Goal: Task Accomplishment & Management: Manage account settings

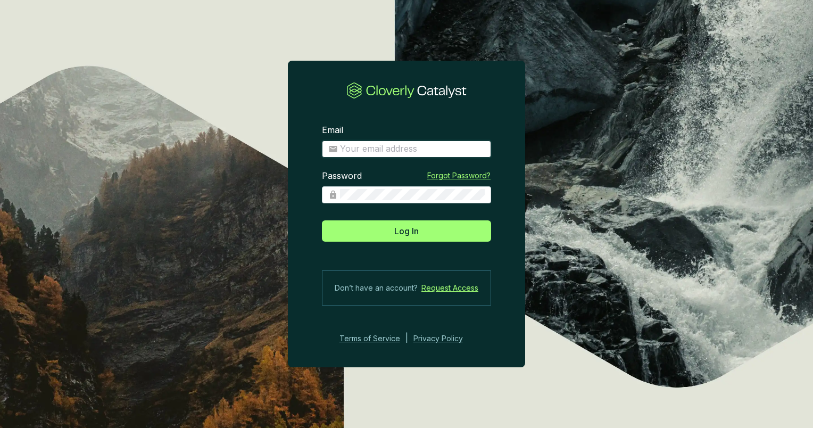
click at [389, 153] on input "Email" at bounding box center [412, 149] width 145 height 12
type input "[EMAIL_ADDRESS][DOMAIN_NAME]"
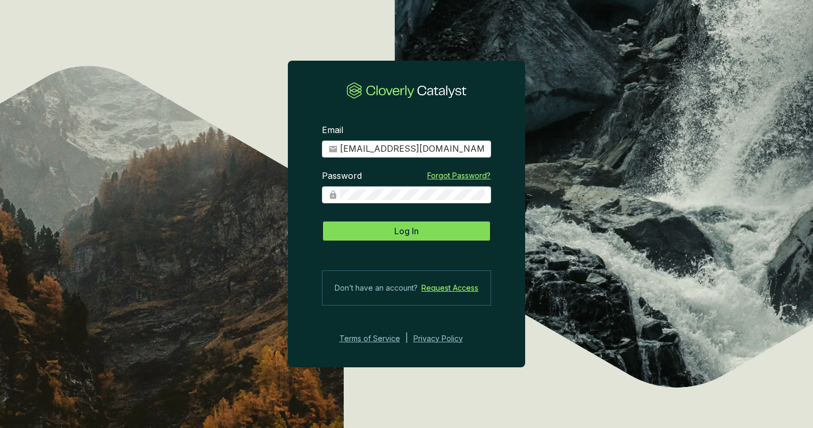
click at [406, 227] on span "Log In" at bounding box center [406, 230] width 24 height 13
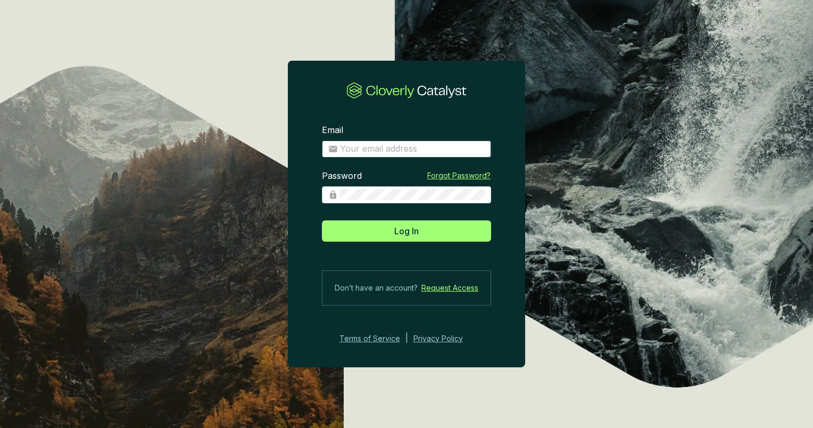
type input "[EMAIL_ADDRESS][DOMAIN_NAME]"
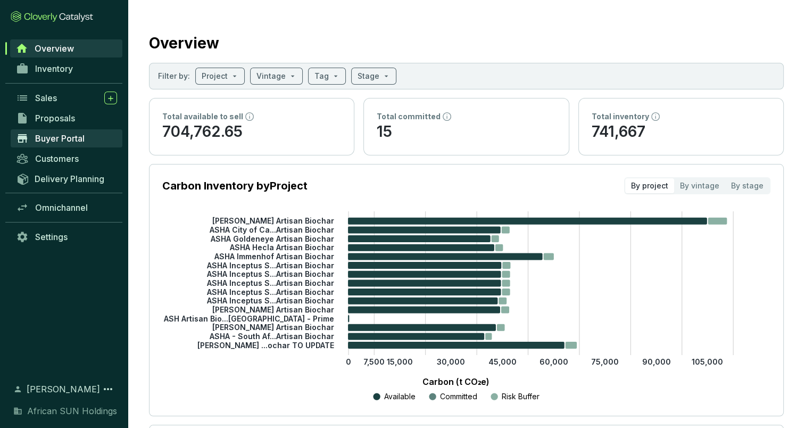
click at [43, 137] on span "Buyer Portal" at bounding box center [59, 138] width 49 height 11
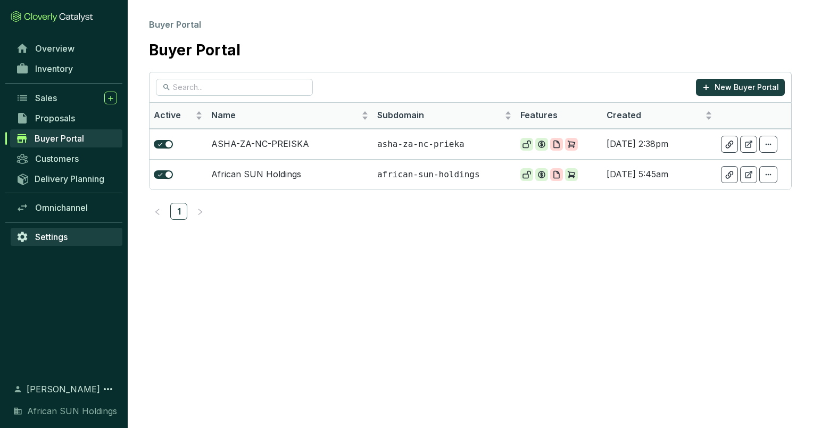
click at [36, 243] on link "Settings" at bounding box center [67, 237] width 112 height 18
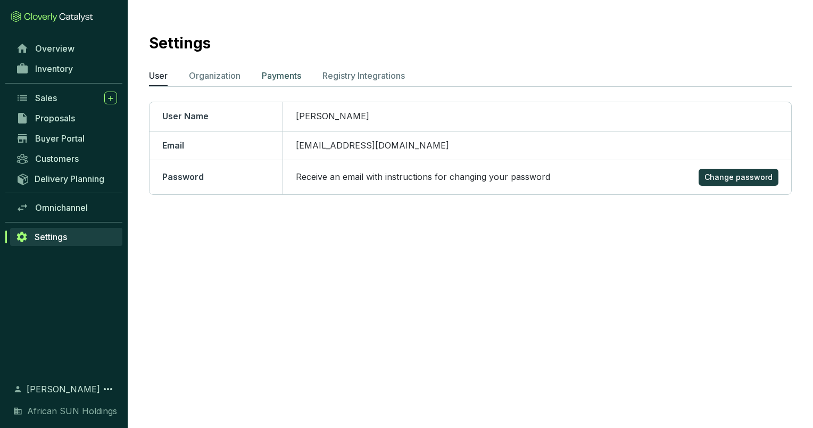
click at [279, 71] on p "Payments" at bounding box center [281, 75] width 39 height 13
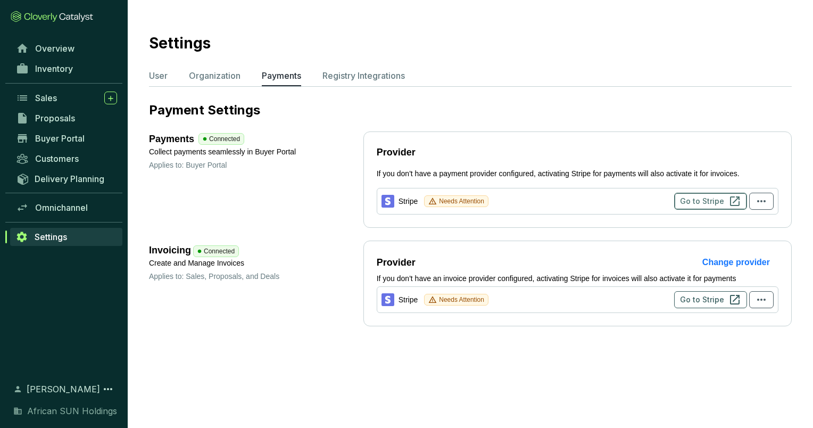
click at [718, 201] on span "Go to Stripe" at bounding box center [702, 201] width 44 height 11
click at [759, 203] on icon "button" at bounding box center [761, 201] width 13 height 13
click at [328, 203] on div "Payments Connected Collect payments seamlessly in Buyer Portal Applies to: Buye…" at bounding box center [470, 179] width 642 height 96
click at [56, 139] on span "Buyer Portal" at bounding box center [59, 138] width 49 height 11
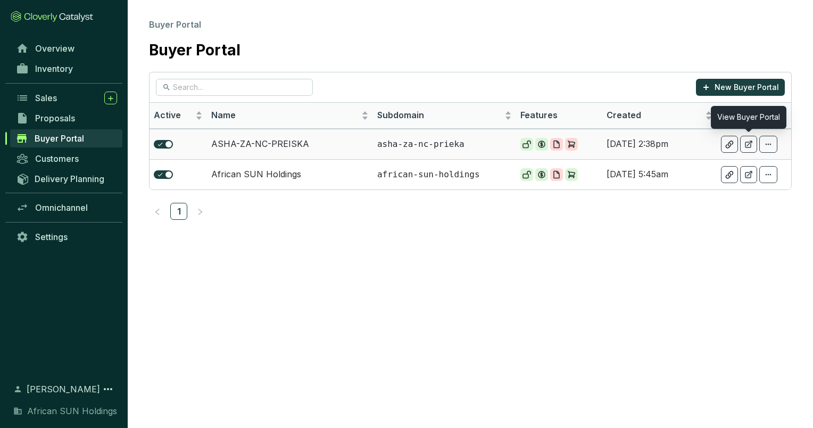
click at [746, 143] on icon at bounding box center [748, 144] width 9 height 9
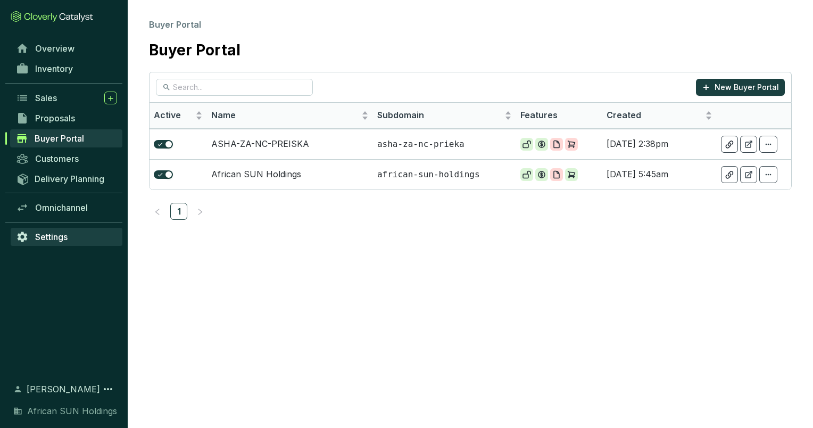
click at [66, 240] on span "Settings" at bounding box center [51, 236] width 32 height 11
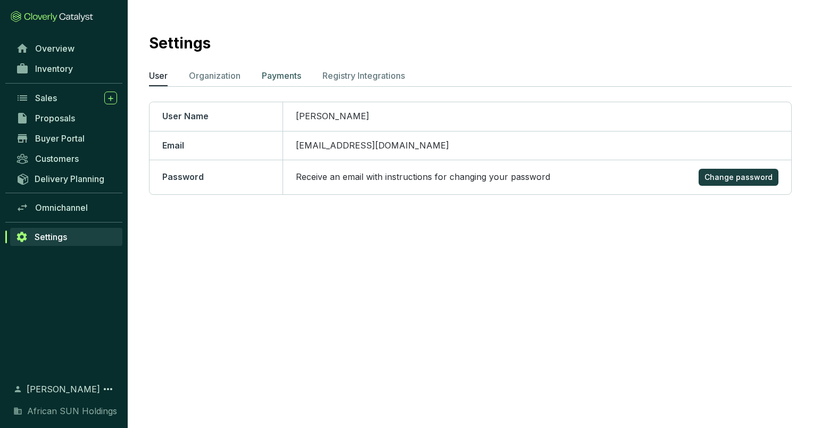
click at [292, 70] on p "Payments" at bounding box center [281, 75] width 39 height 13
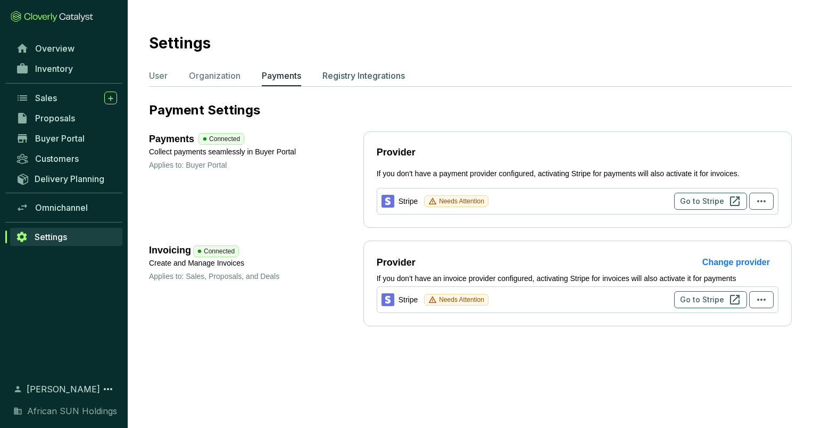
click at [349, 72] on p "Registry Integrations" at bounding box center [363, 75] width 82 height 13
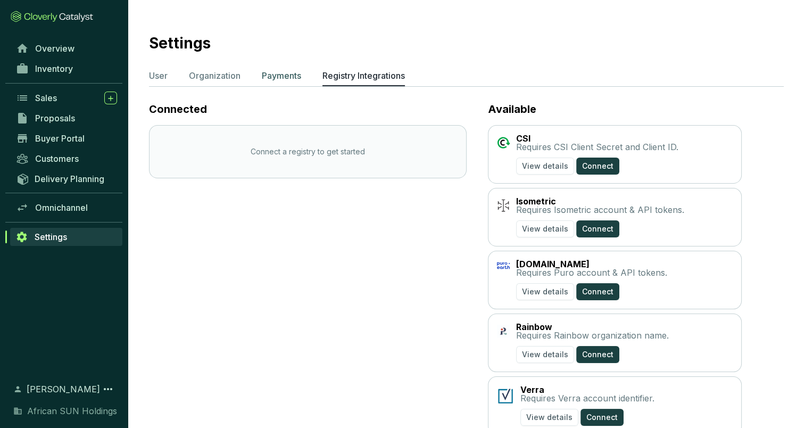
click at [281, 69] on p "Payments" at bounding box center [281, 75] width 39 height 13
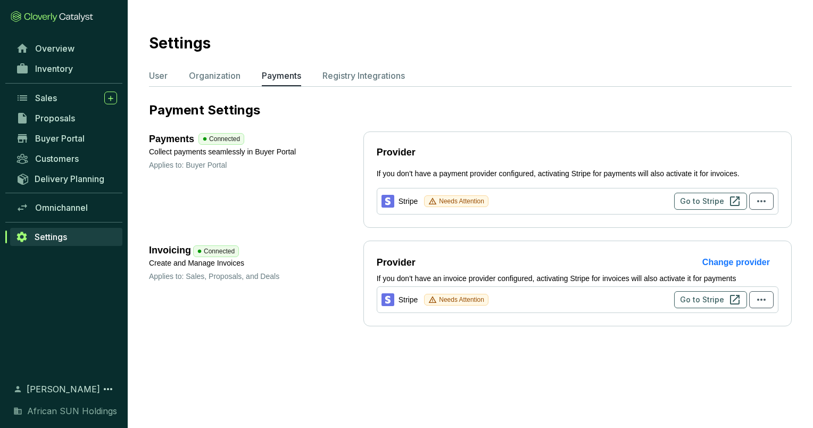
click at [682, 111] on p "Payment Settings" at bounding box center [470, 110] width 642 height 17
